Goal: Information Seeking & Learning: Learn about a topic

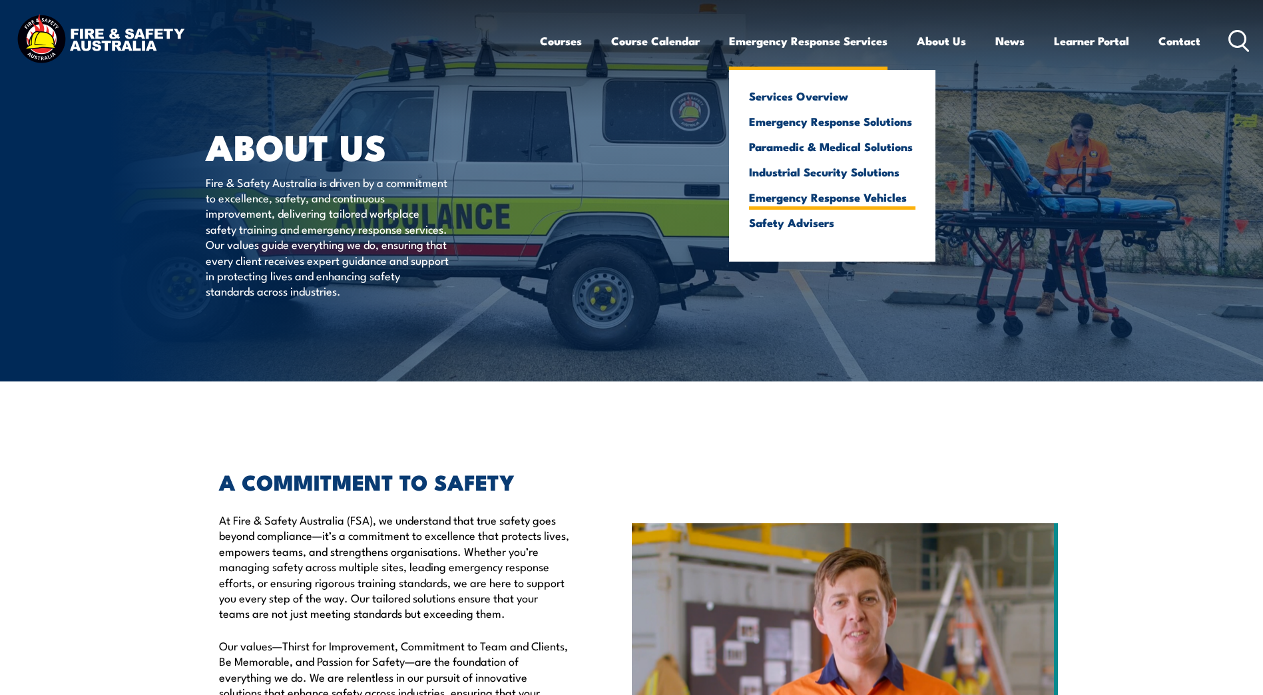
click at [808, 192] on link "Emergency Response Vehicles" at bounding box center [832, 197] width 166 height 12
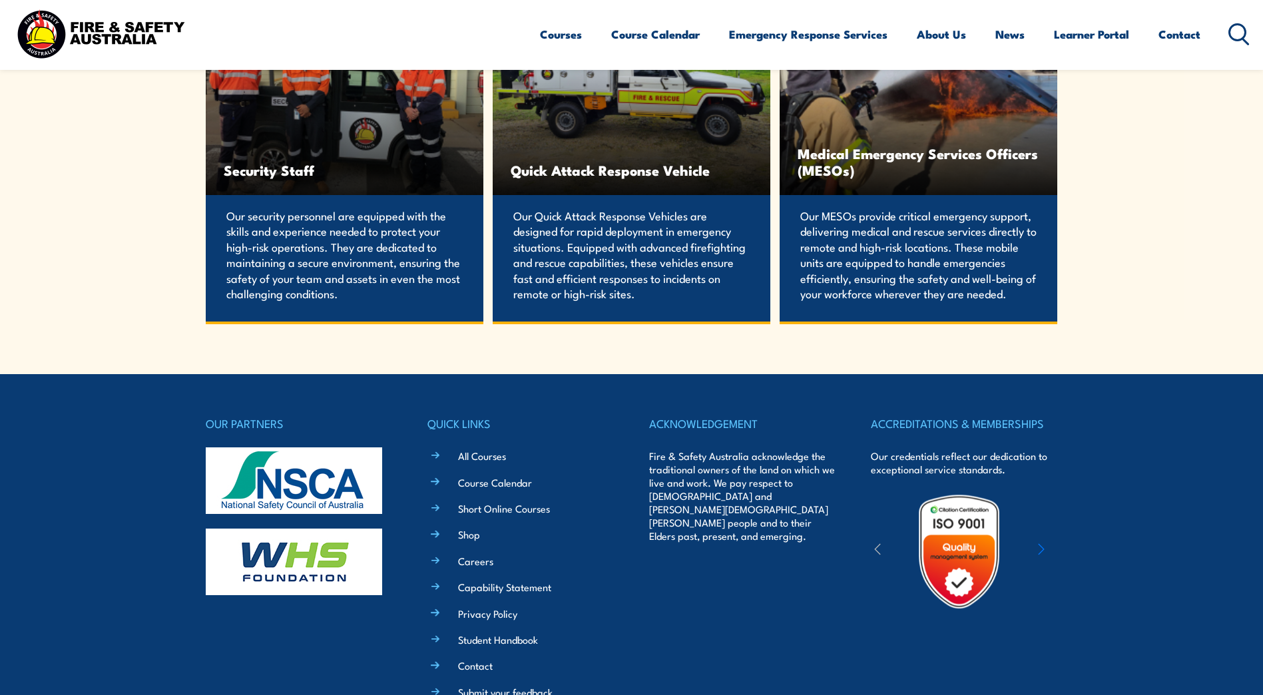
scroll to position [2596, 0]
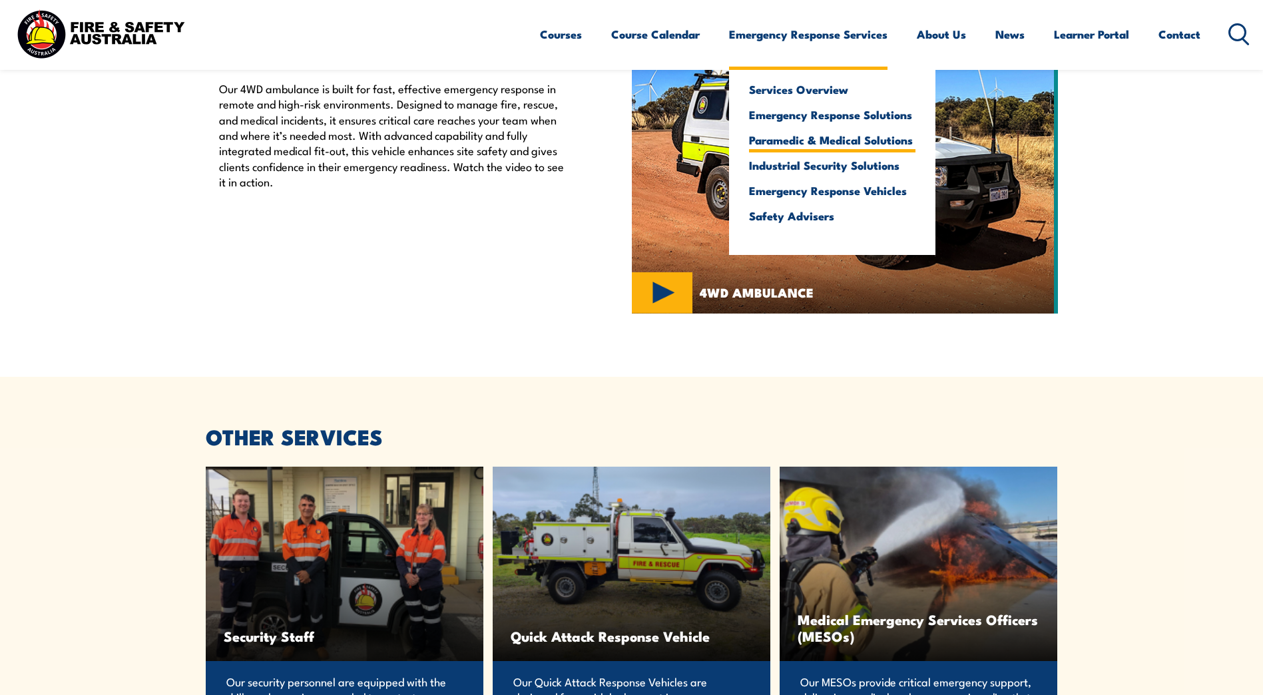
click at [789, 141] on link "Paramedic & Medical Solutions" at bounding box center [832, 140] width 166 height 12
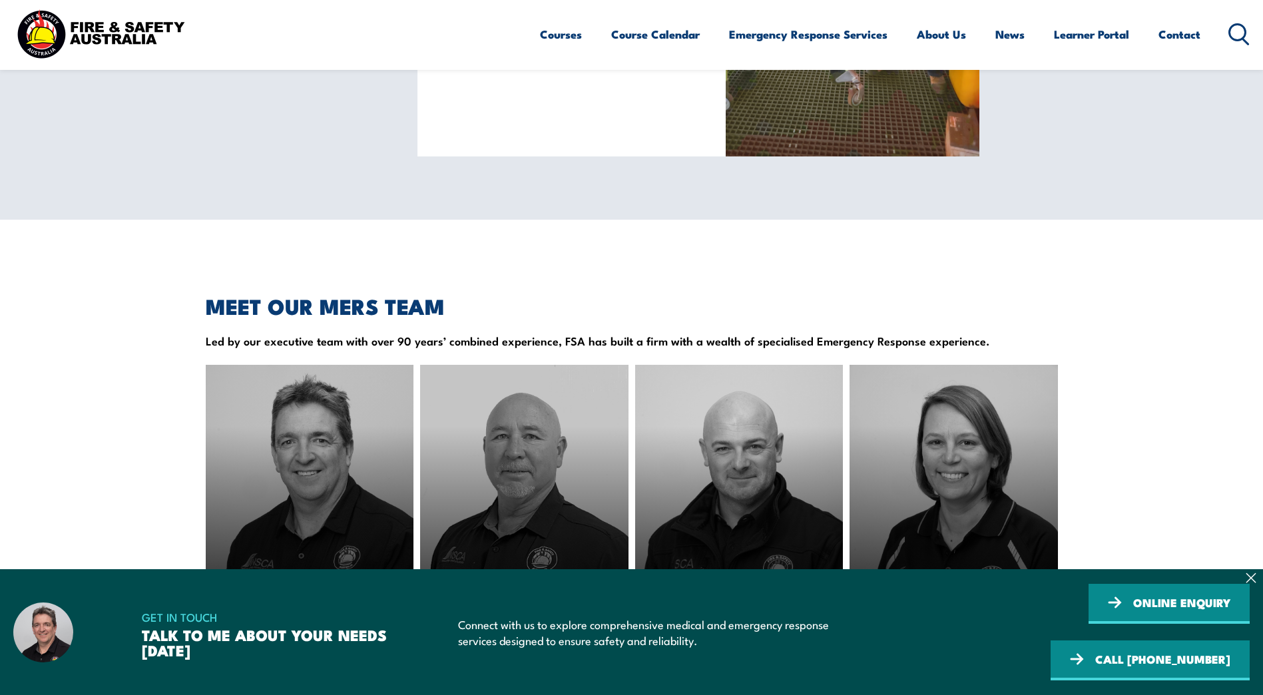
scroll to position [1531, 0]
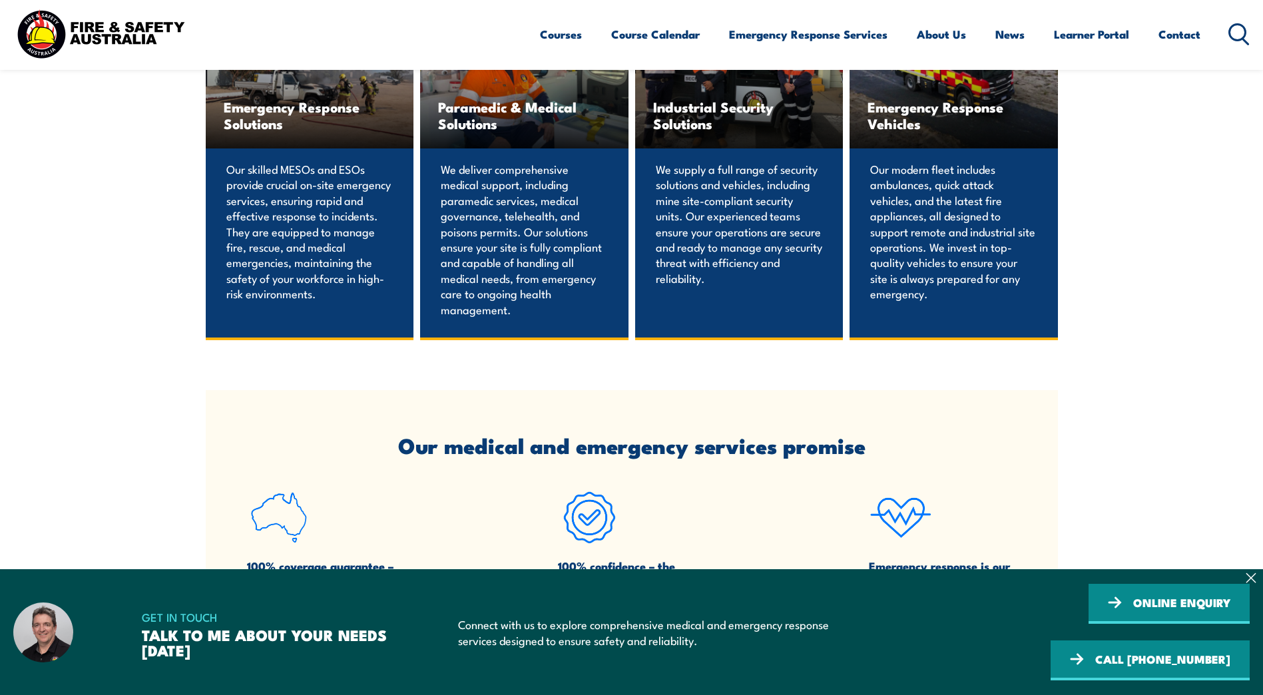
scroll to position [998, 0]
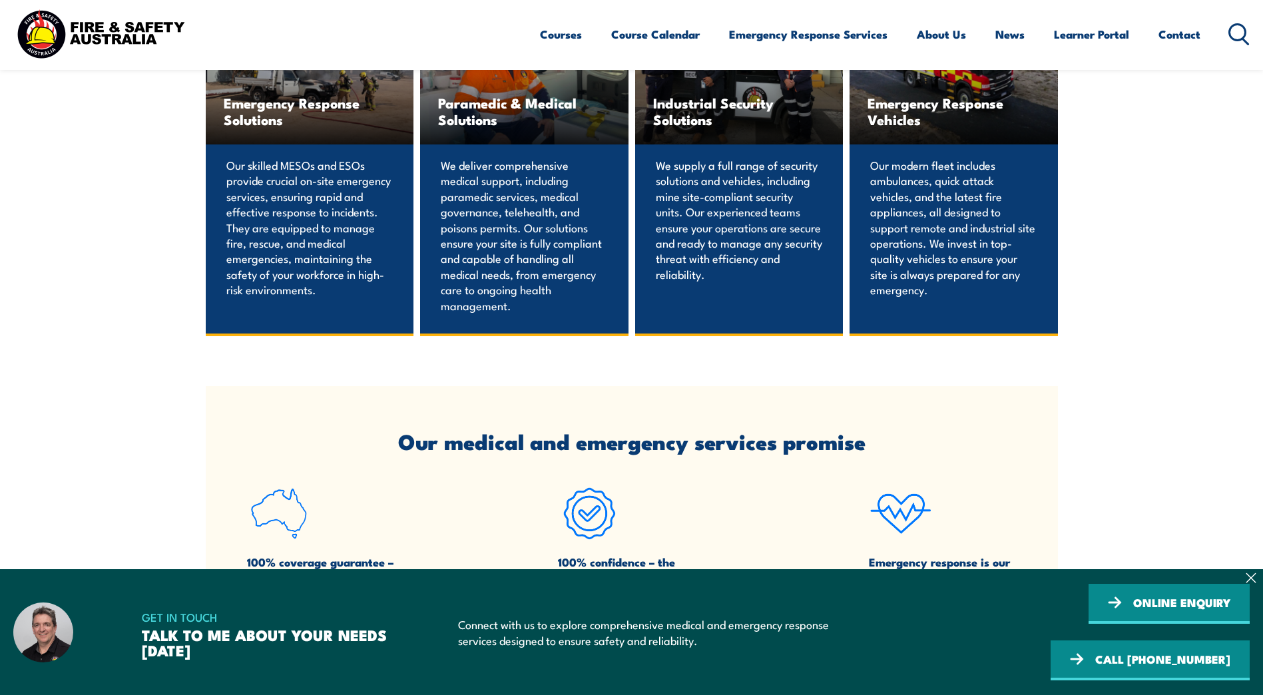
click at [929, 128] on span "Emergency Response Vehicles" at bounding box center [953, 111] width 172 height 33
click at [897, 212] on p "Our modern fleet includes ambulances, quick attack vehicles, and the latest fir…" at bounding box center [953, 227] width 167 height 140
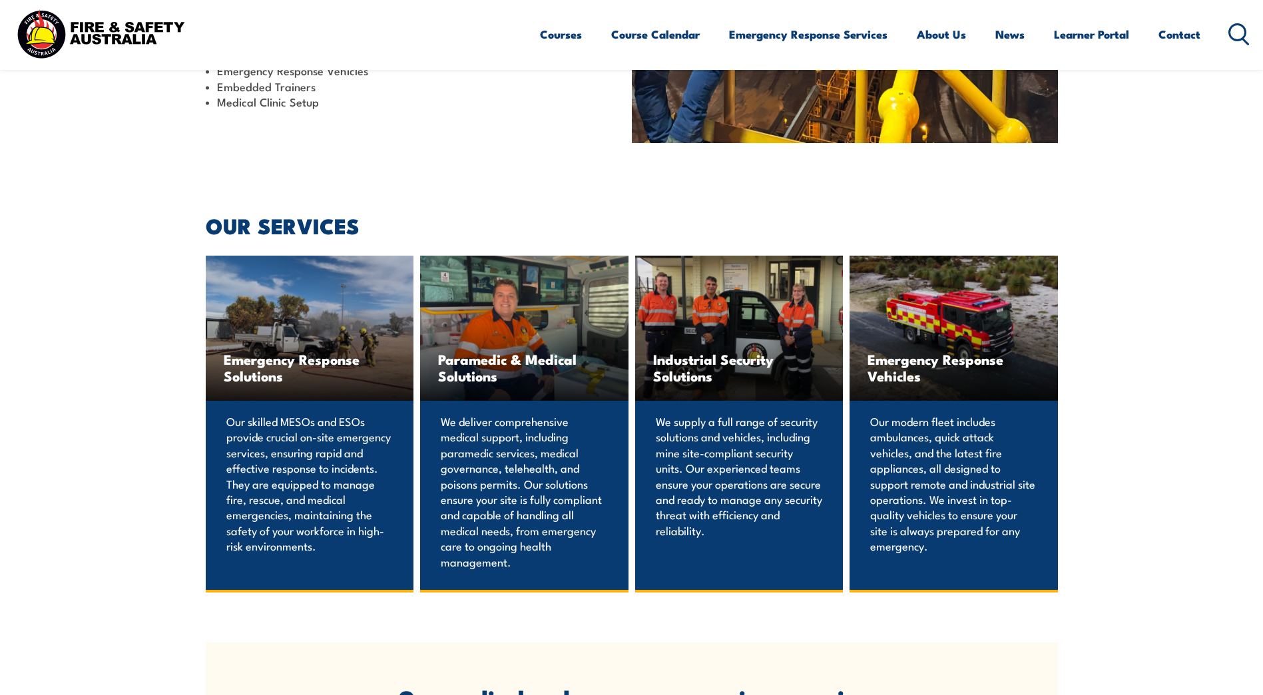
scroll to position [732, 0]
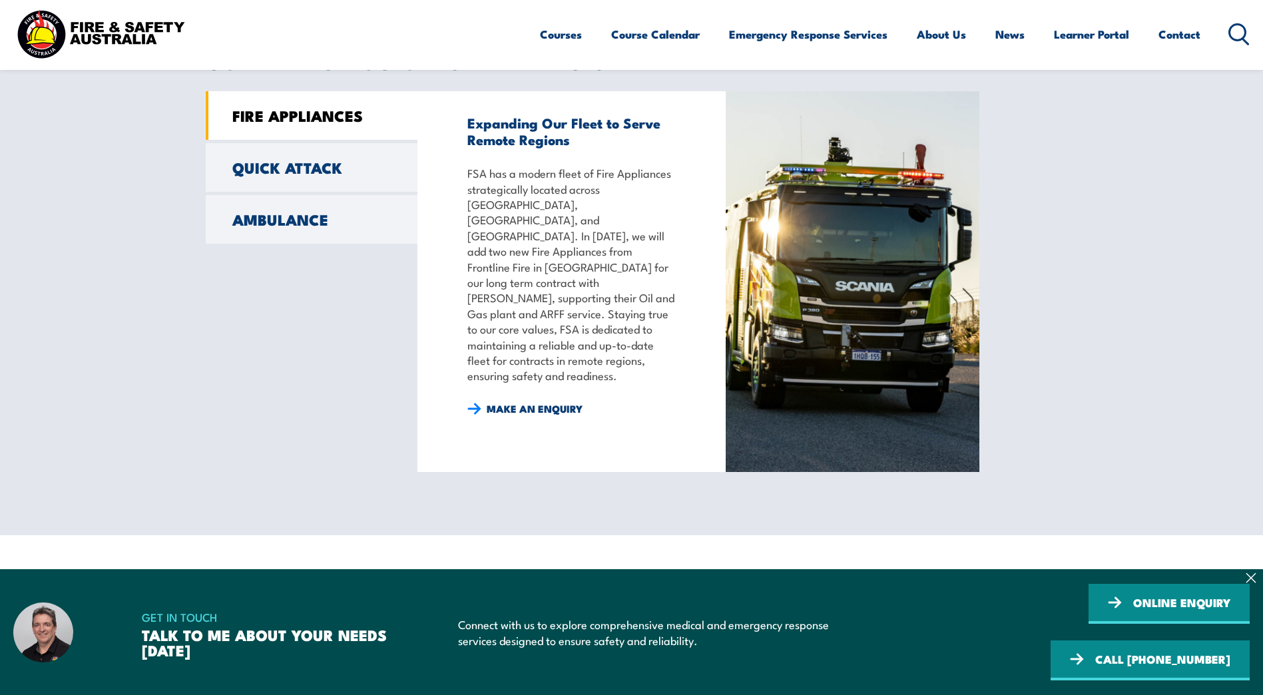
scroll to position [1132, 0]
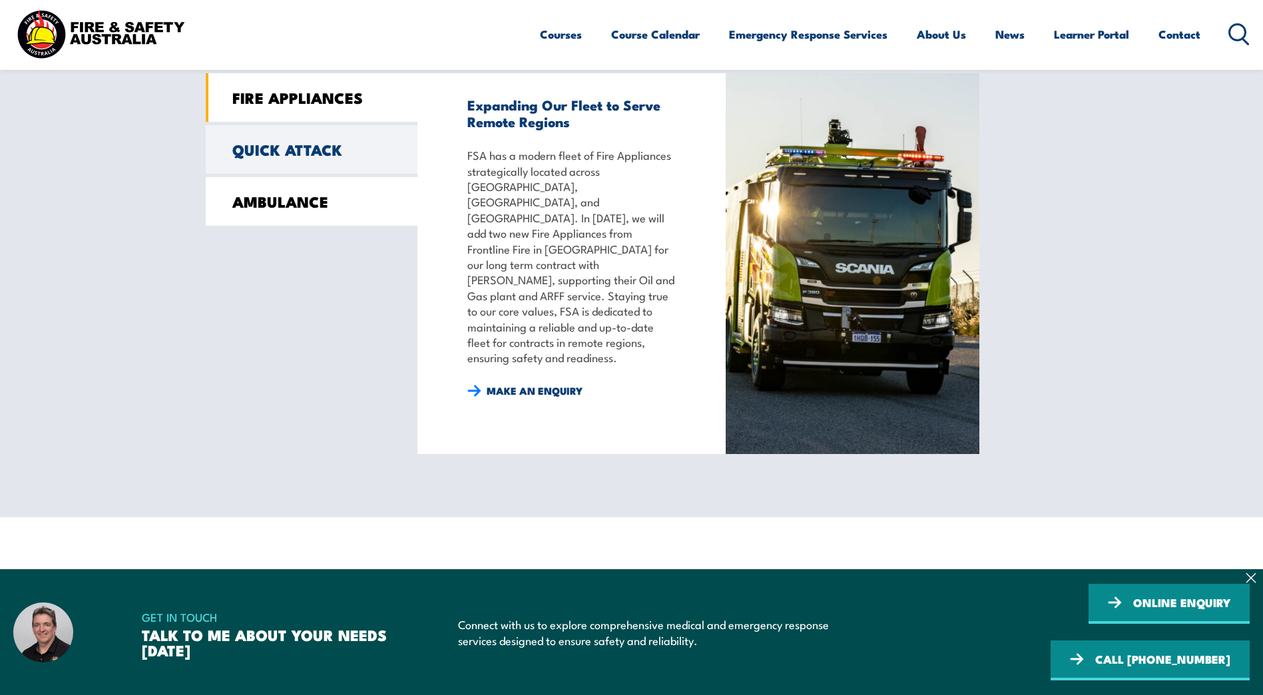
click at [242, 196] on link "AMBULANCE" at bounding box center [312, 201] width 212 height 49
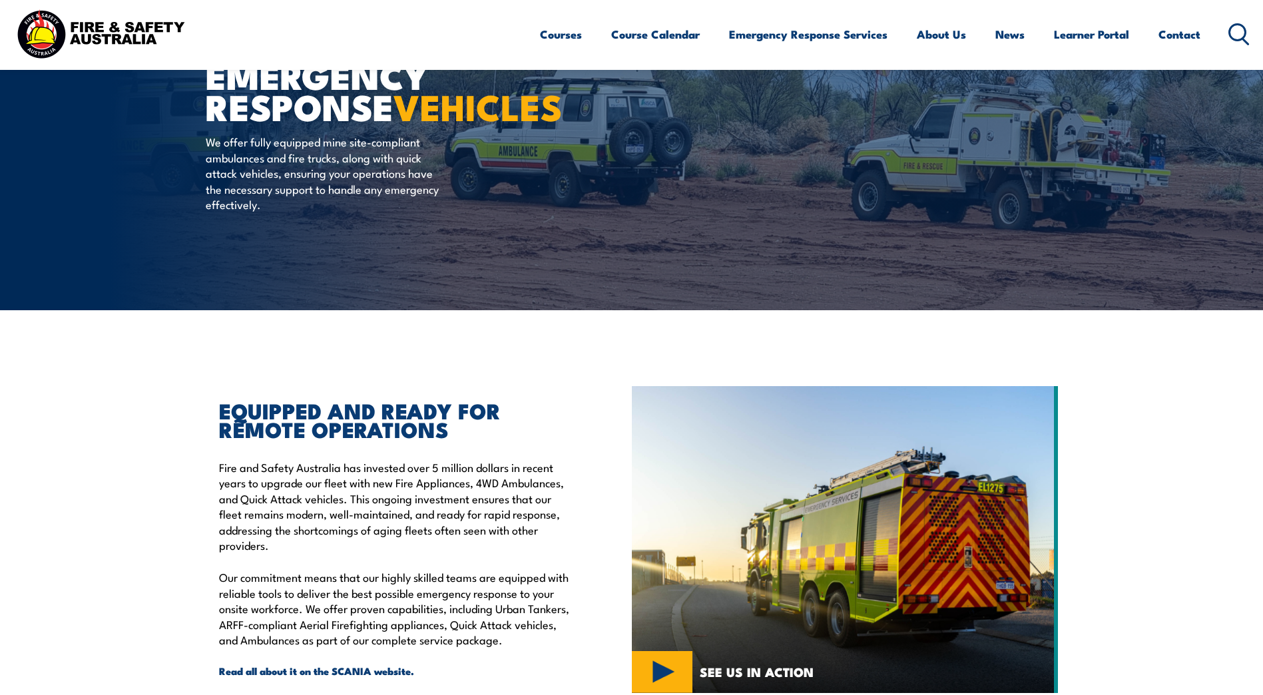
scroll to position [0, 0]
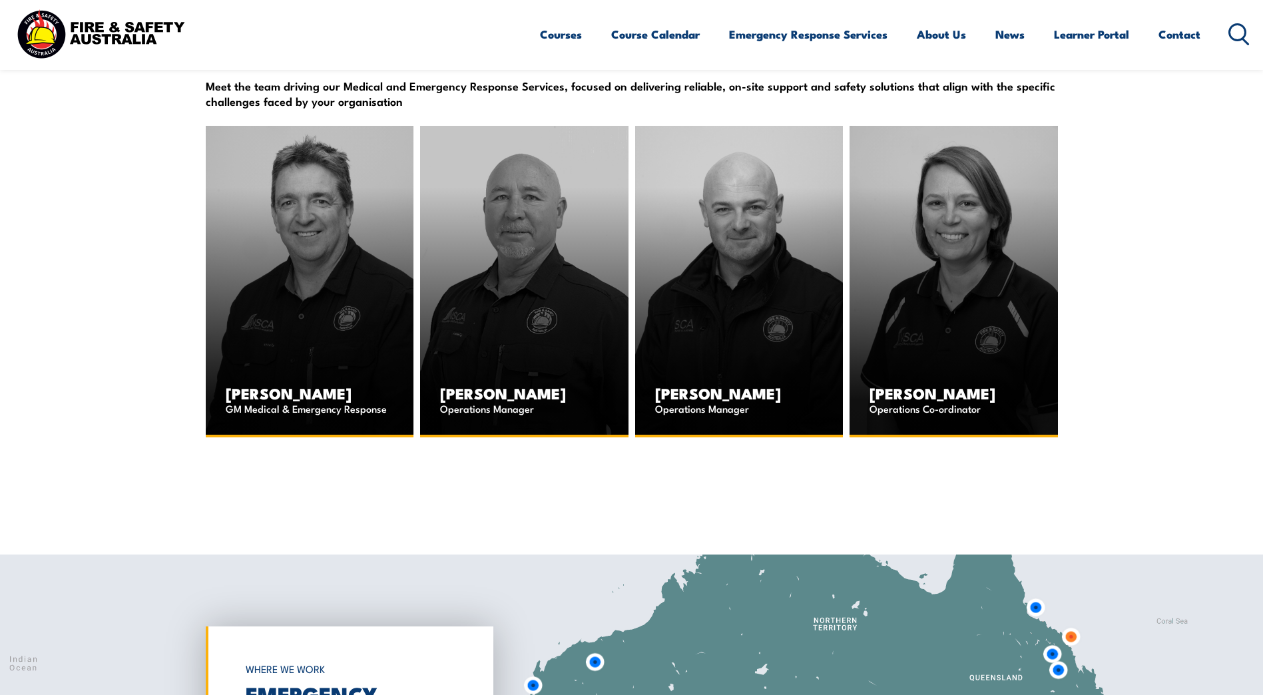
scroll to position [3328, 0]
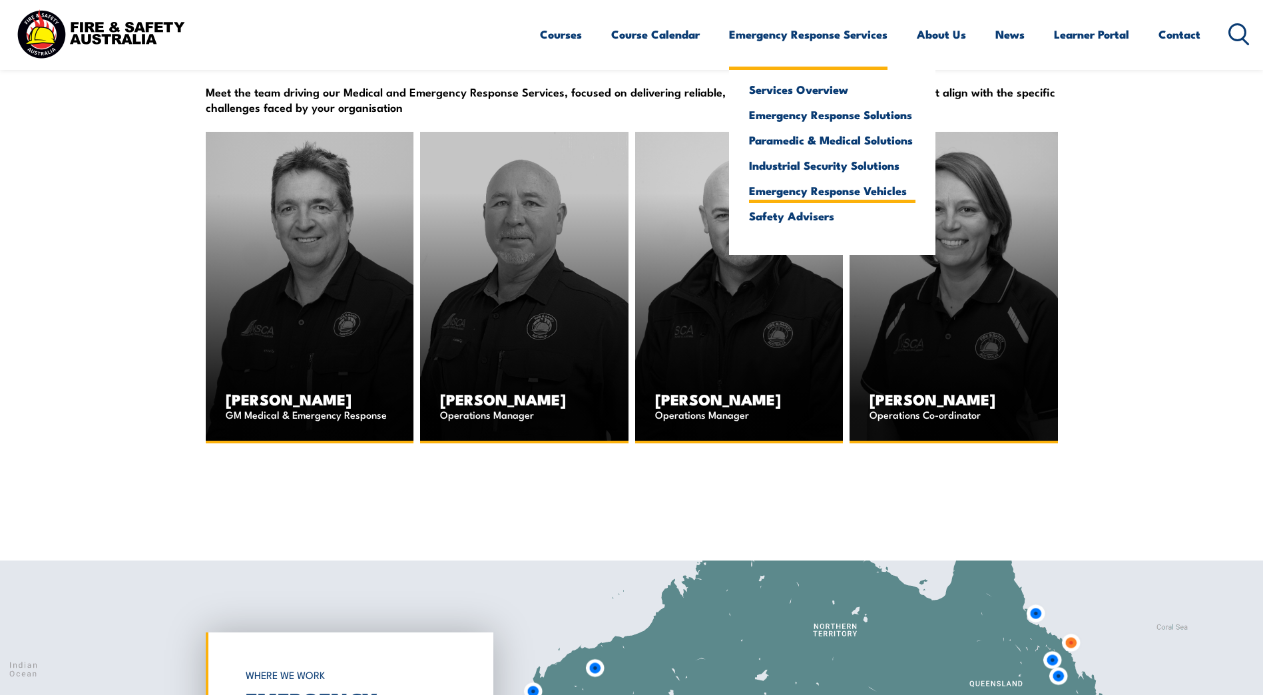
click at [783, 191] on link "Emergency Response Vehicles" at bounding box center [832, 190] width 166 height 12
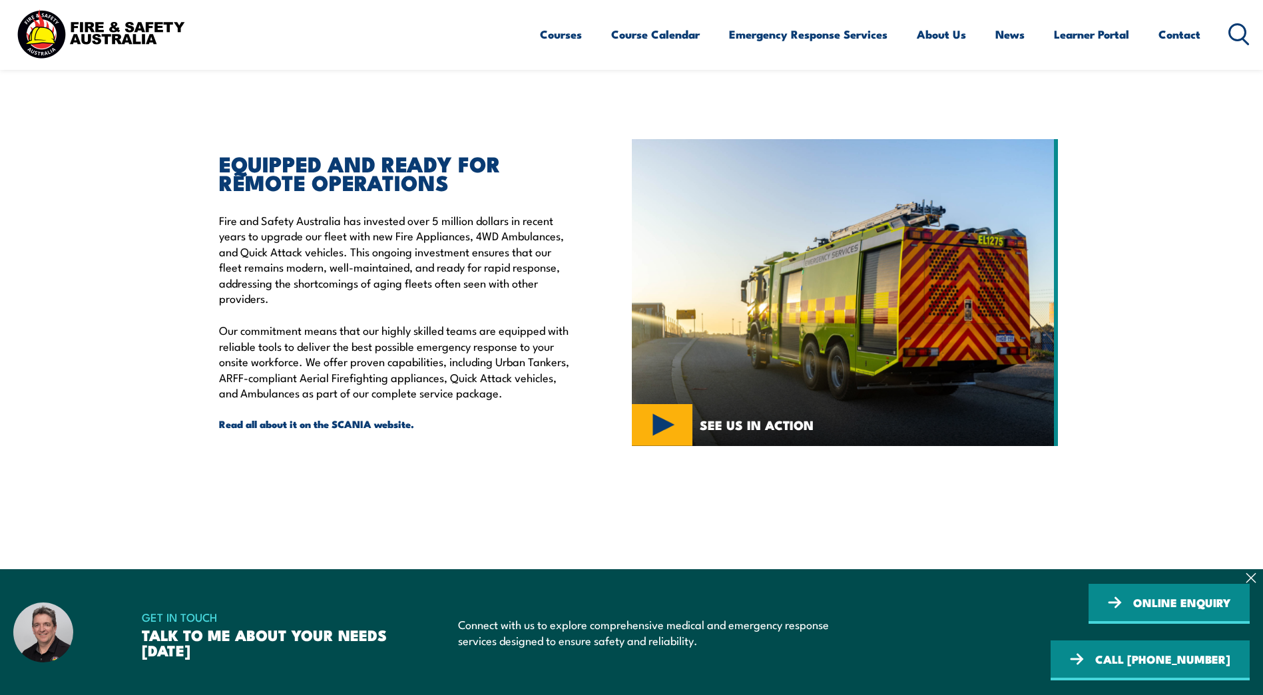
scroll to position [333, 0]
